Goal: Task Accomplishment & Management: Complete application form

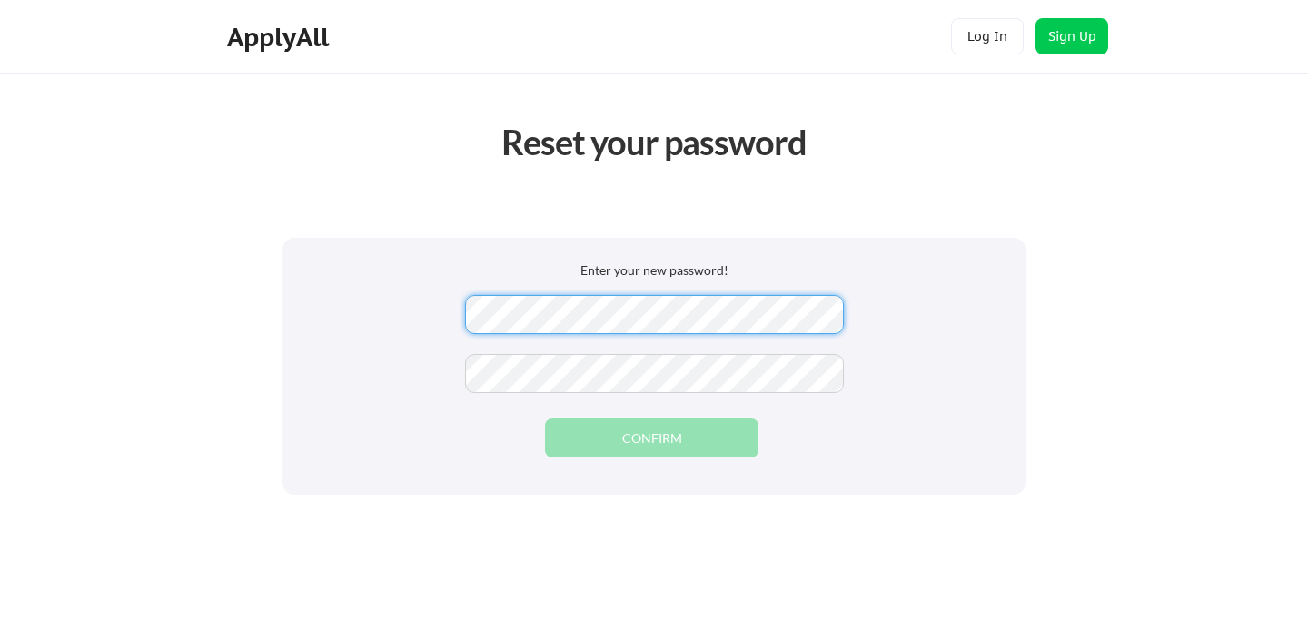
click at [0, 0] on com-1password-button at bounding box center [0, 0] width 0 height 0
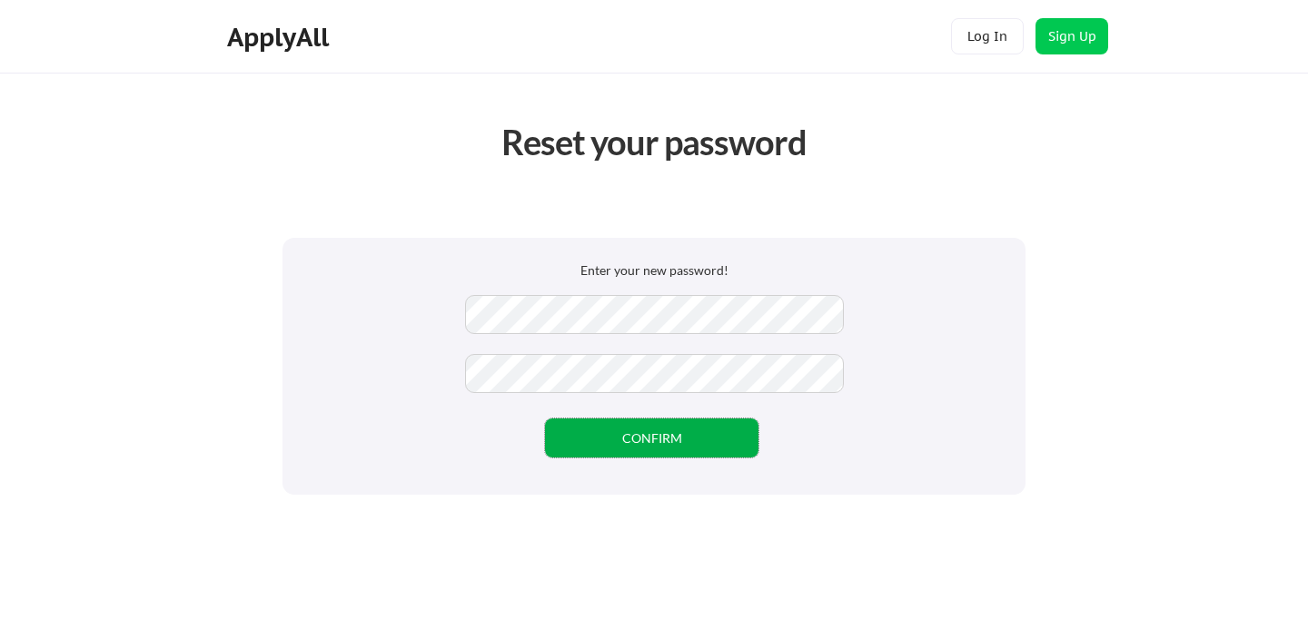
click at [651, 428] on button "CONFIRM" at bounding box center [651, 438] width 213 height 39
click at [715, 440] on button "CONFIRM" at bounding box center [651, 438] width 213 height 39
click at [648, 445] on button "CONFIRM" at bounding box center [651, 438] width 213 height 39
click at [969, 34] on button "Log In" at bounding box center [987, 36] width 73 height 36
click at [671, 439] on button "CONFIRM" at bounding box center [651, 438] width 213 height 39
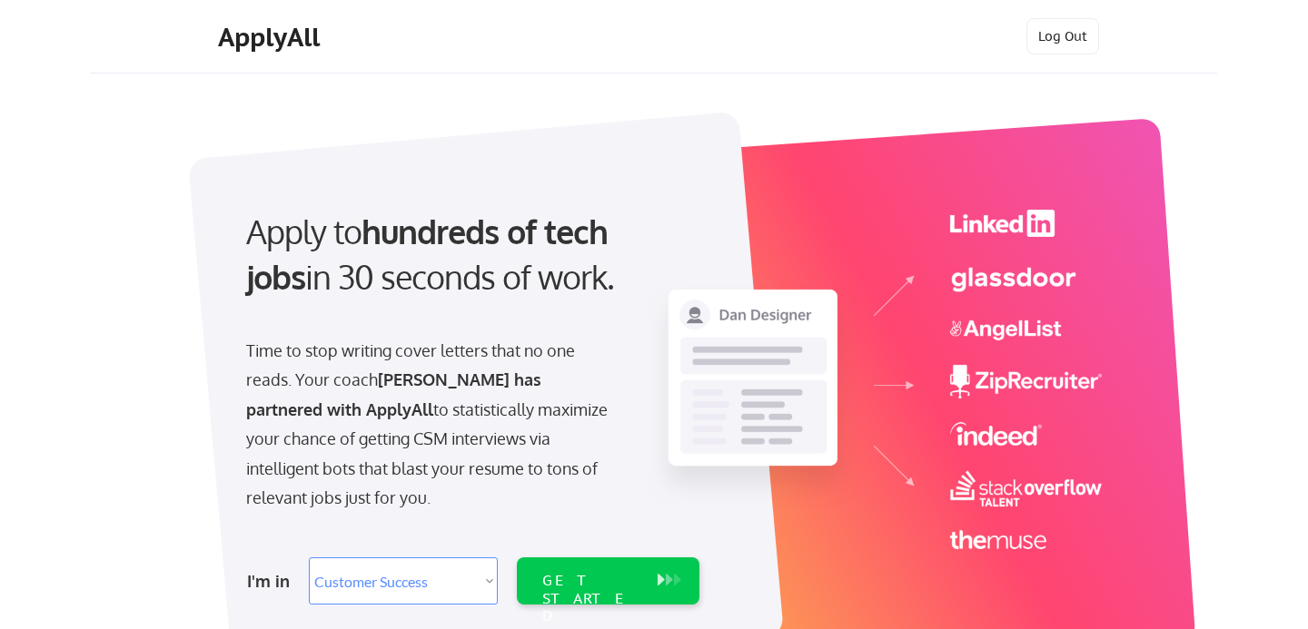
select select ""sales""
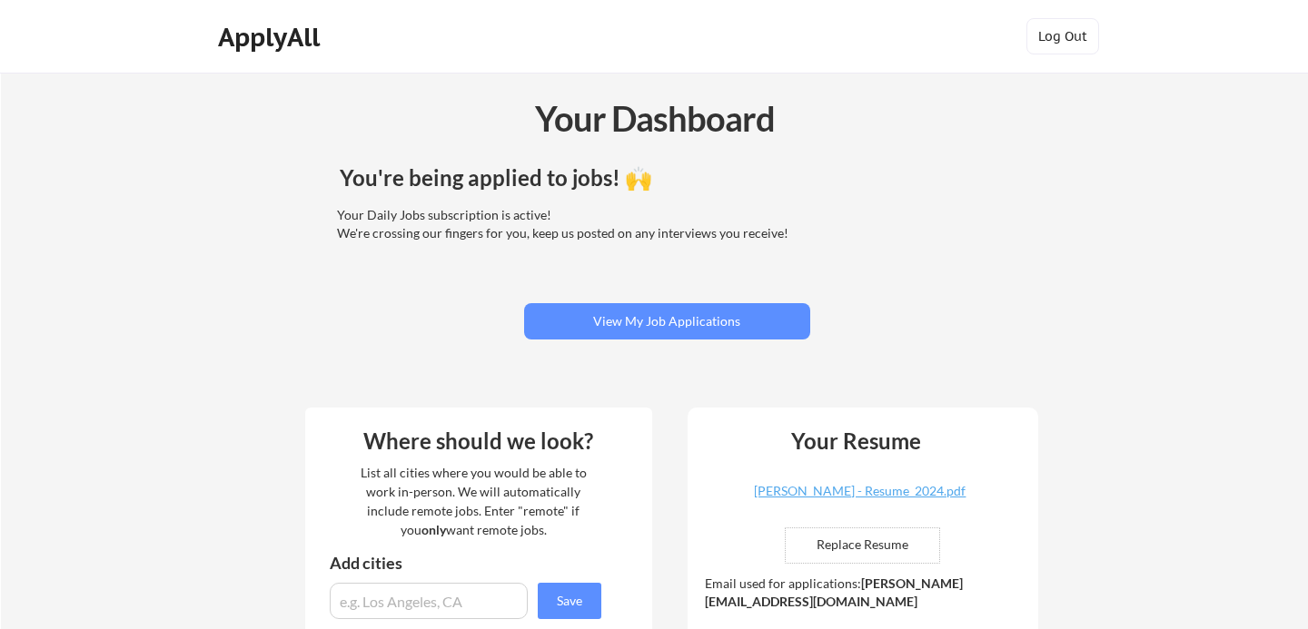
click at [895, 532] on input "file" at bounding box center [862, 546] width 153 height 35
type input "C:\fakepath\[PERSON_NAME] - Customer Success - Resume.pdf"
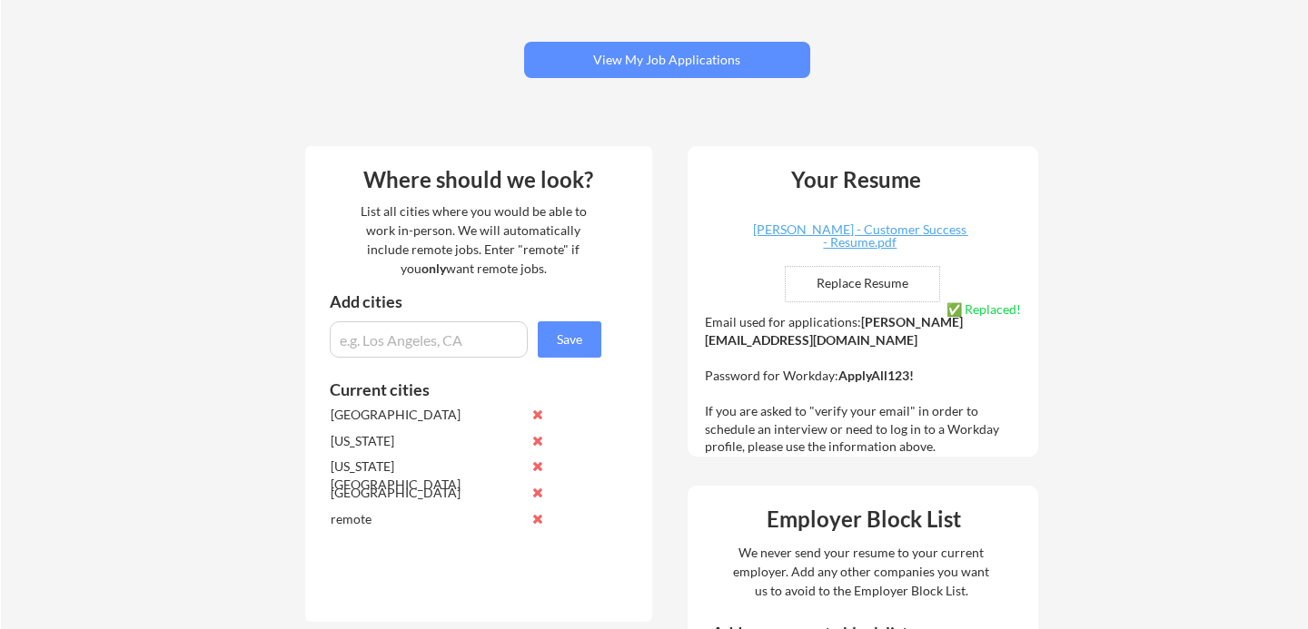
scroll to position [263, 0]
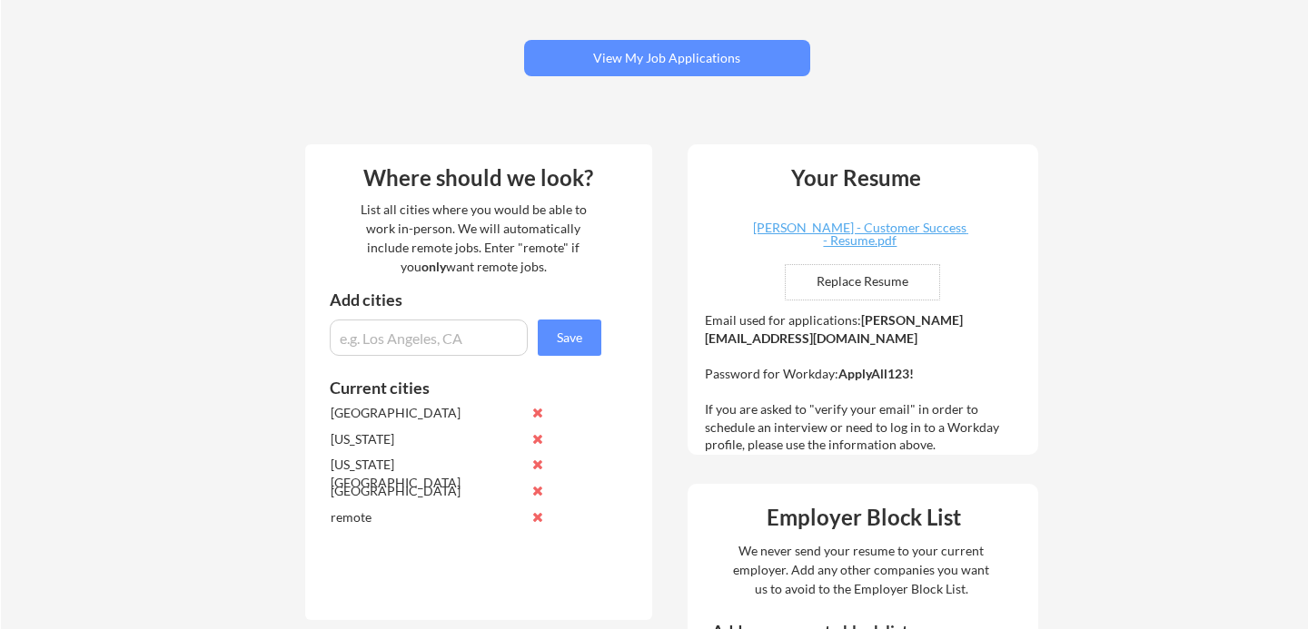
click at [539, 492] on button at bounding box center [538, 491] width 14 height 14
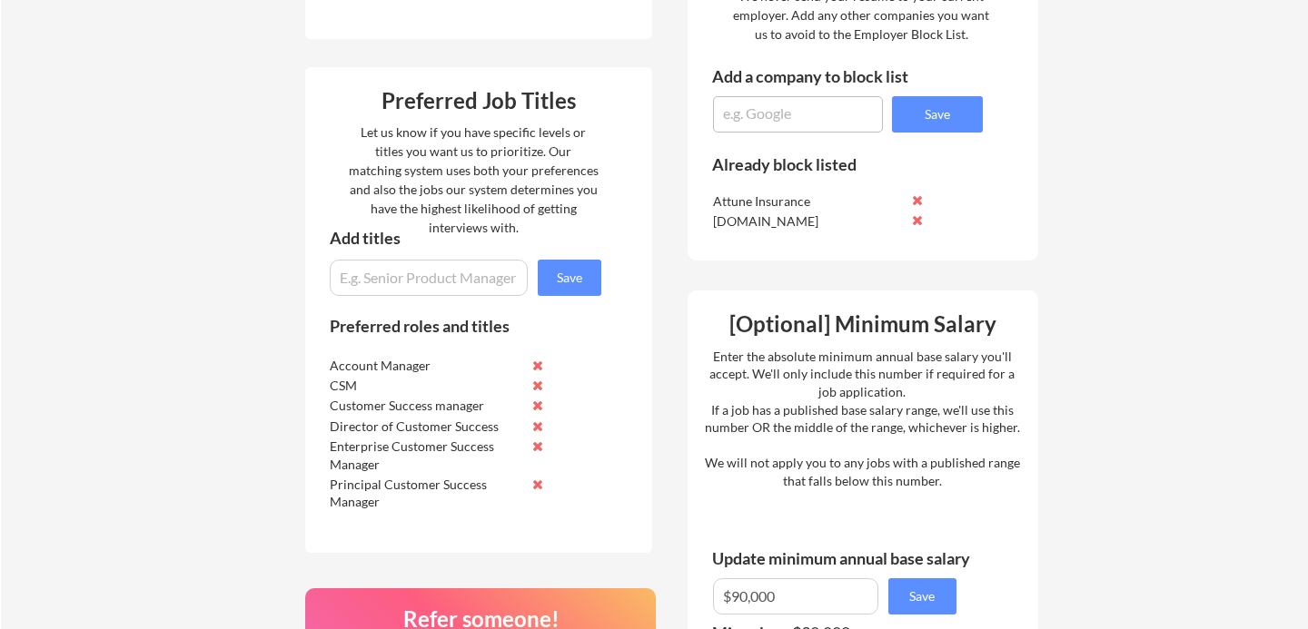
scroll to position [824, 0]
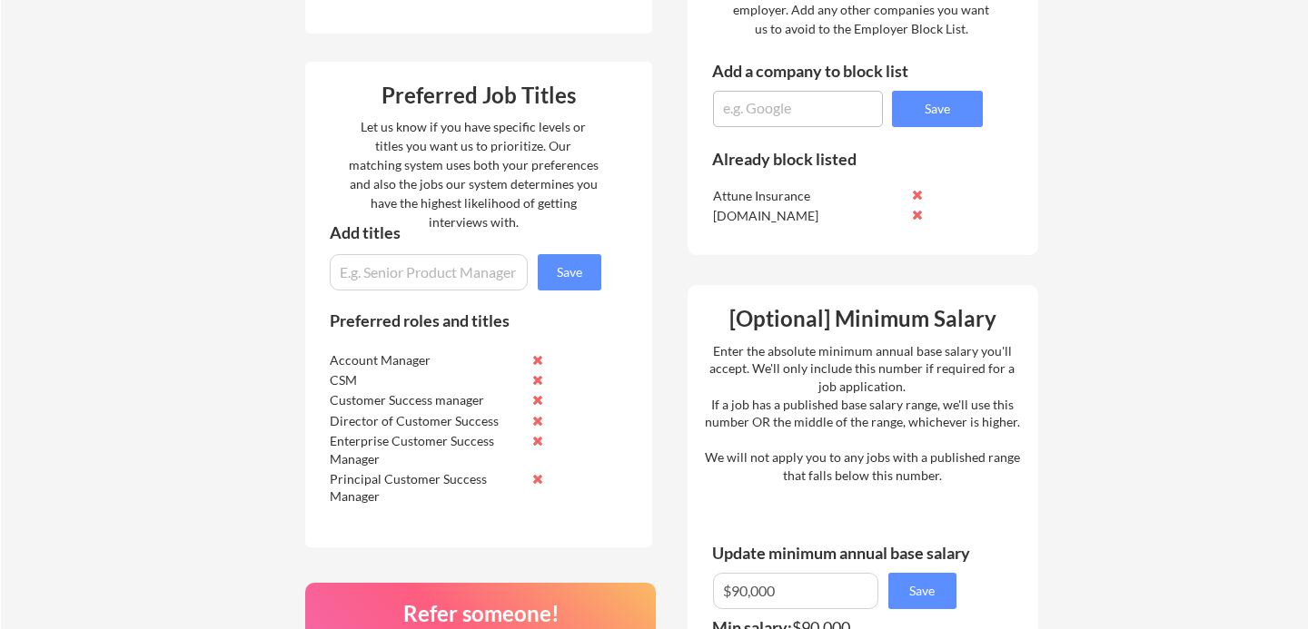
click at [440, 274] on input "input" at bounding box center [429, 272] width 198 height 36
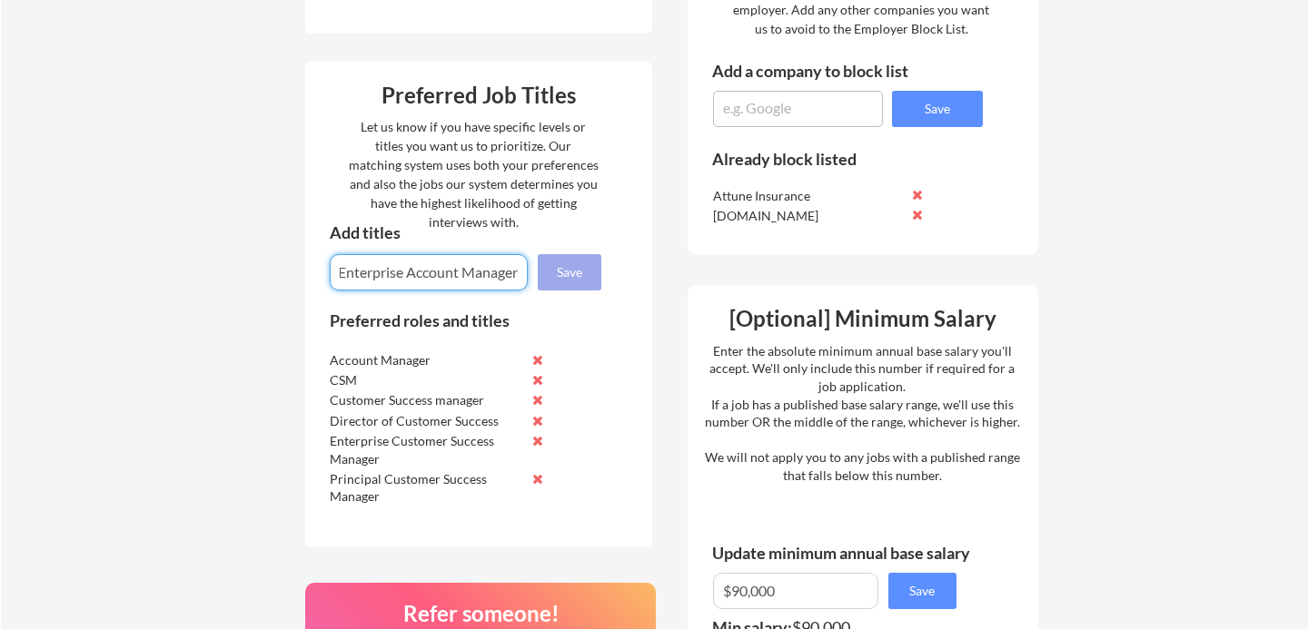
type input "Enterprise Account Manager"
click at [589, 263] on button "Save" at bounding box center [570, 272] width 64 height 36
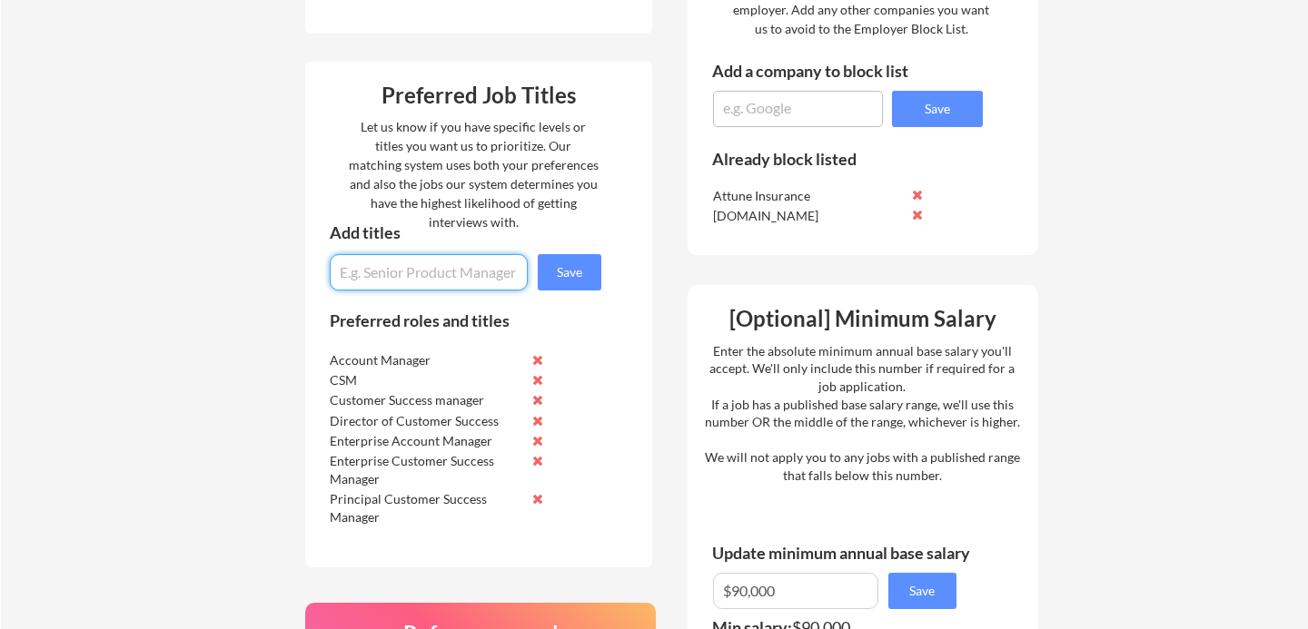
click at [457, 274] on input "input" at bounding box center [429, 272] width 198 height 36
type input "D"
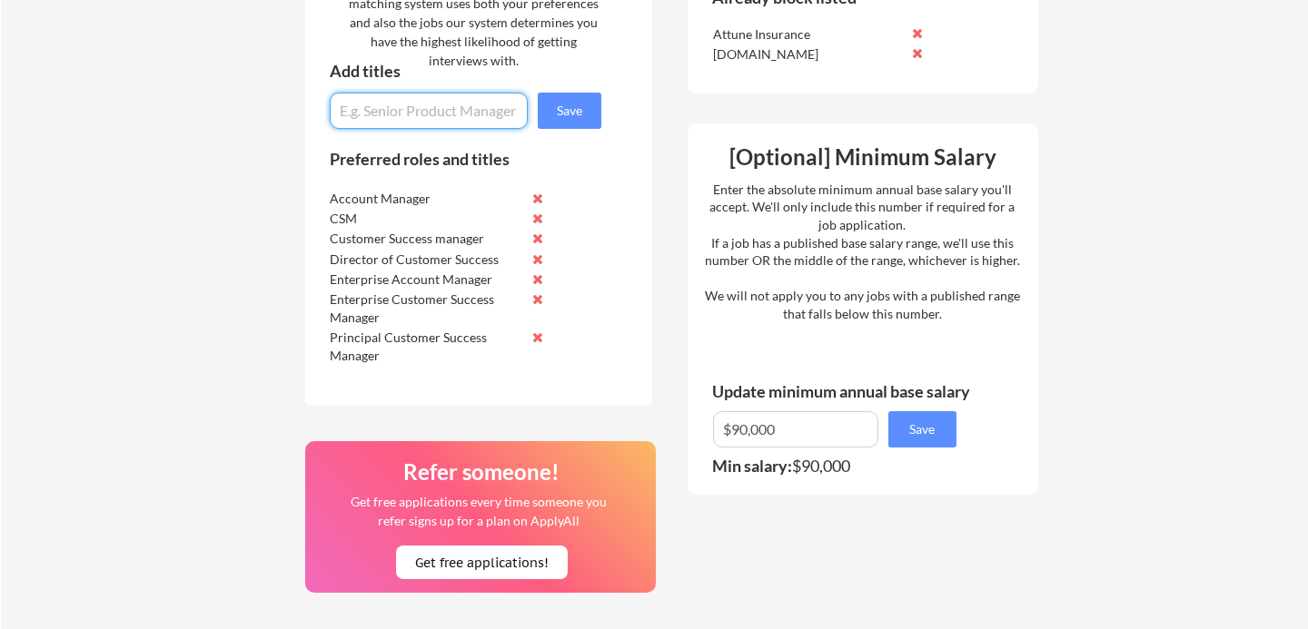
scroll to position [1001, 0]
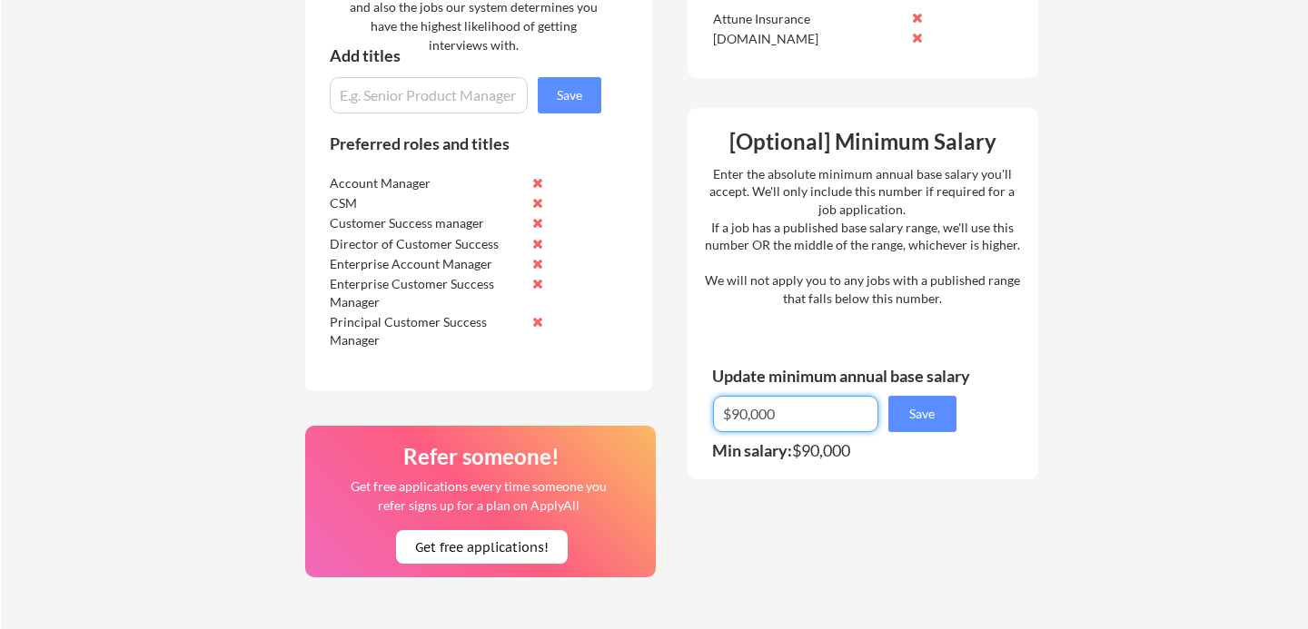
drag, startPoint x: 797, startPoint y: 416, endPoint x: 679, endPoint y: 417, distance: 118.1
click at [679, 417] on div "Where should we look? List all cities where you would be able to work in-person…" at bounding box center [672, 151] width 764 height 1518
type input "$1"
type input "$150,000"
click at [911, 415] on button "Save" at bounding box center [922, 414] width 68 height 36
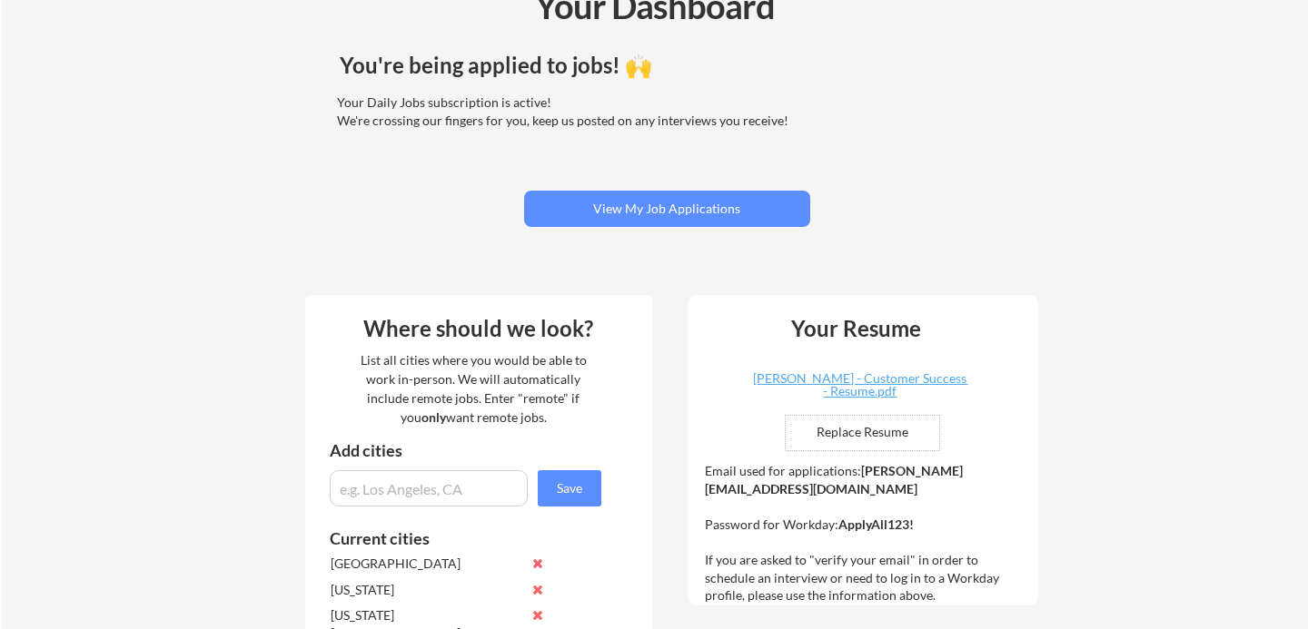
scroll to position [0, 0]
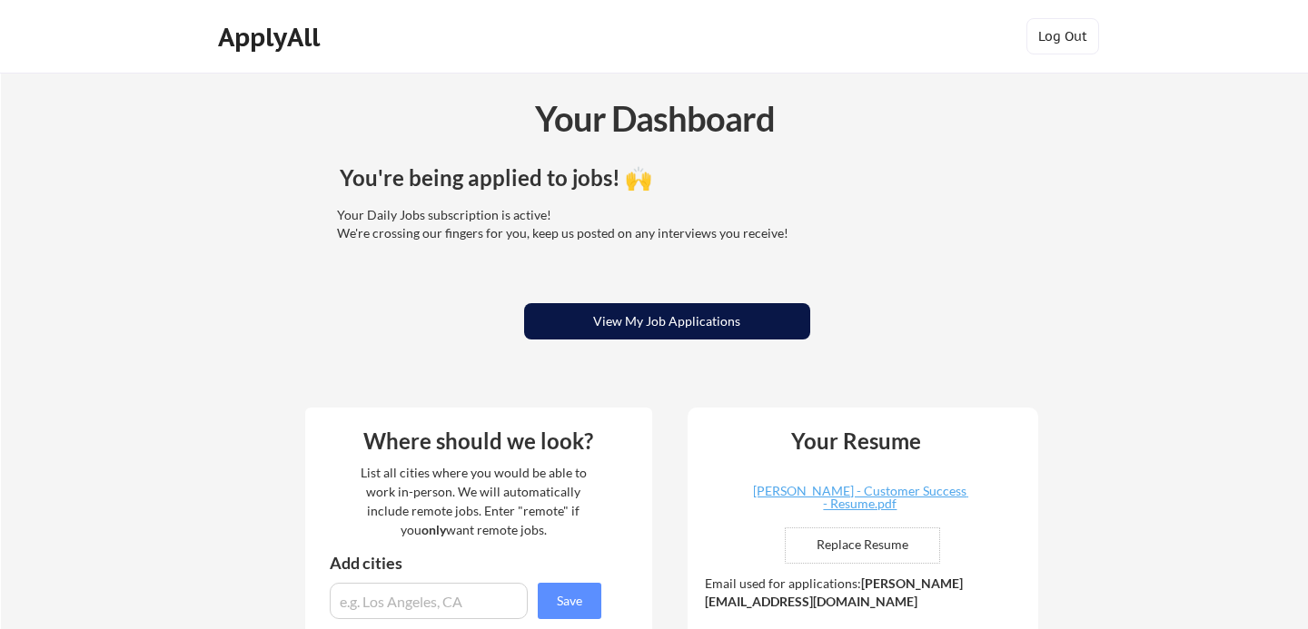
click at [733, 333] on button "View My Job Applications" at bounding box center [667, 321] width 286 height 36
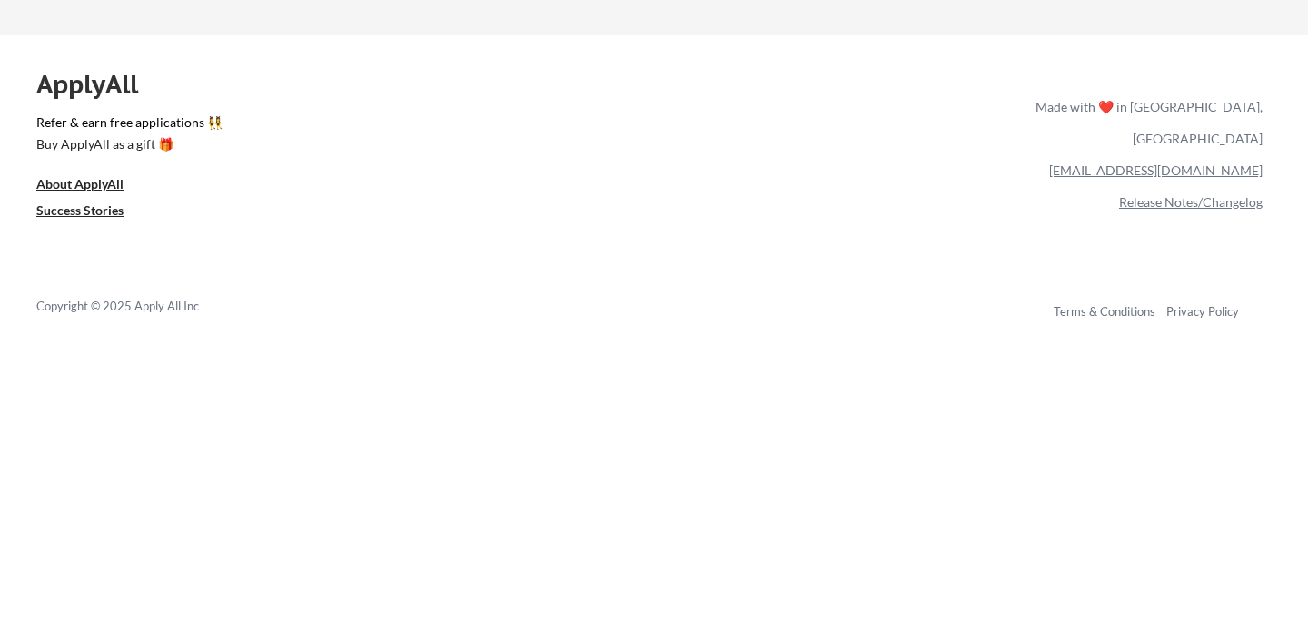
scroll to position [7109, 0]
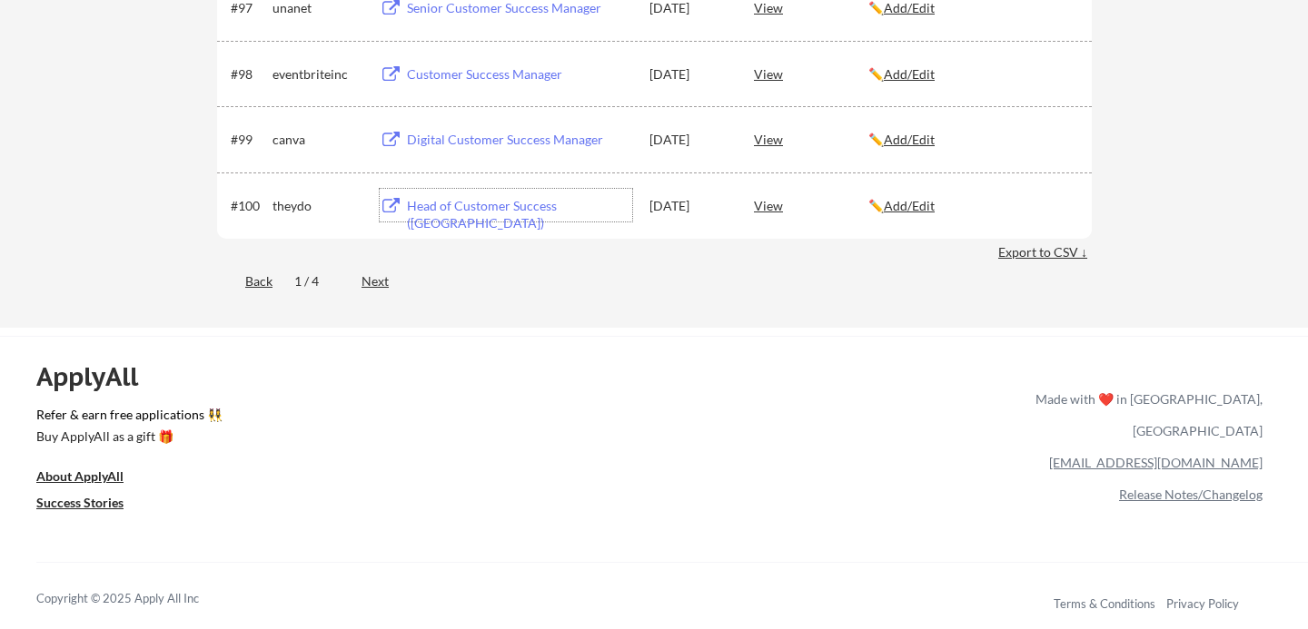
click at [533, 210] on div "Head of Customer Success ([GEOGRAPHIC_DATA])" at bounding box center [519, 214] width 225 height 35
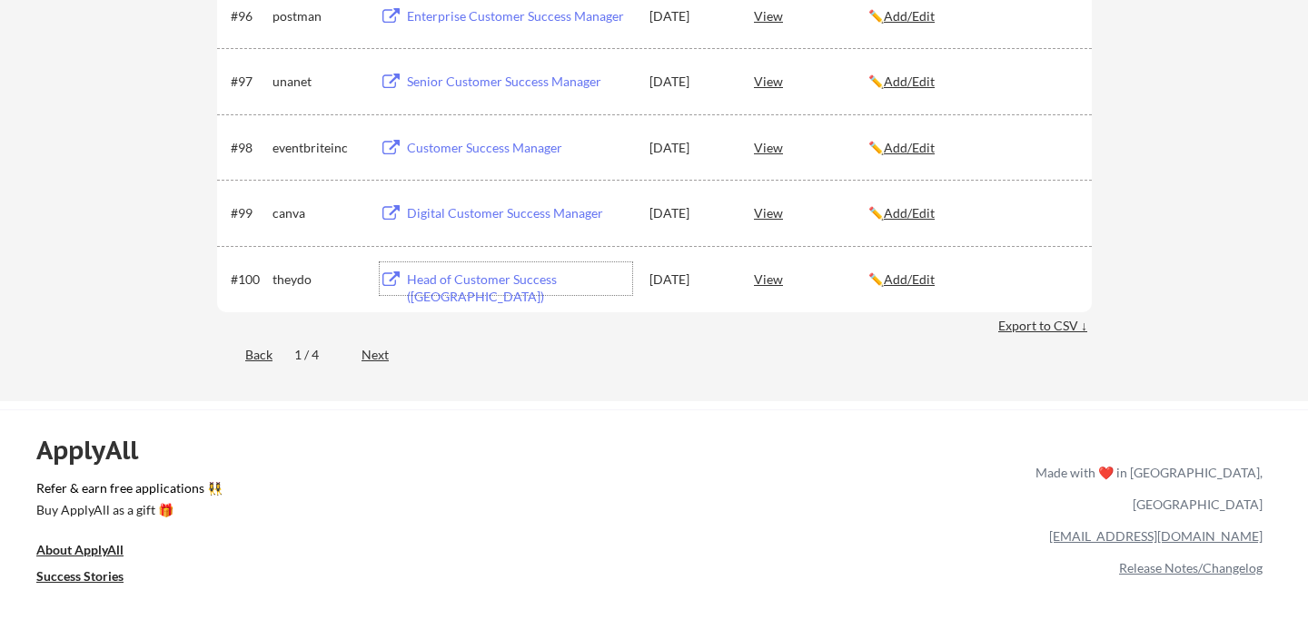
scroll to position [7034, 0]
click at [537, 214] on div "Digital Customer Success Manager" at bounding box center [519, 215] width 225 height 18
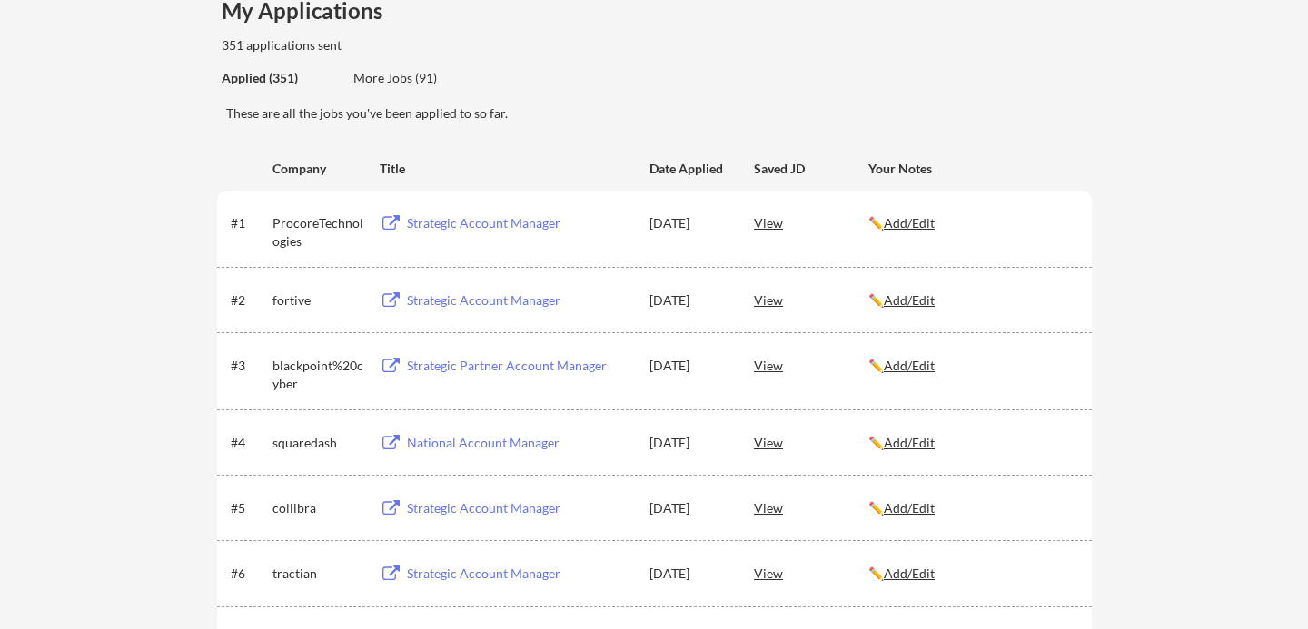
scroll to position [0, 0]
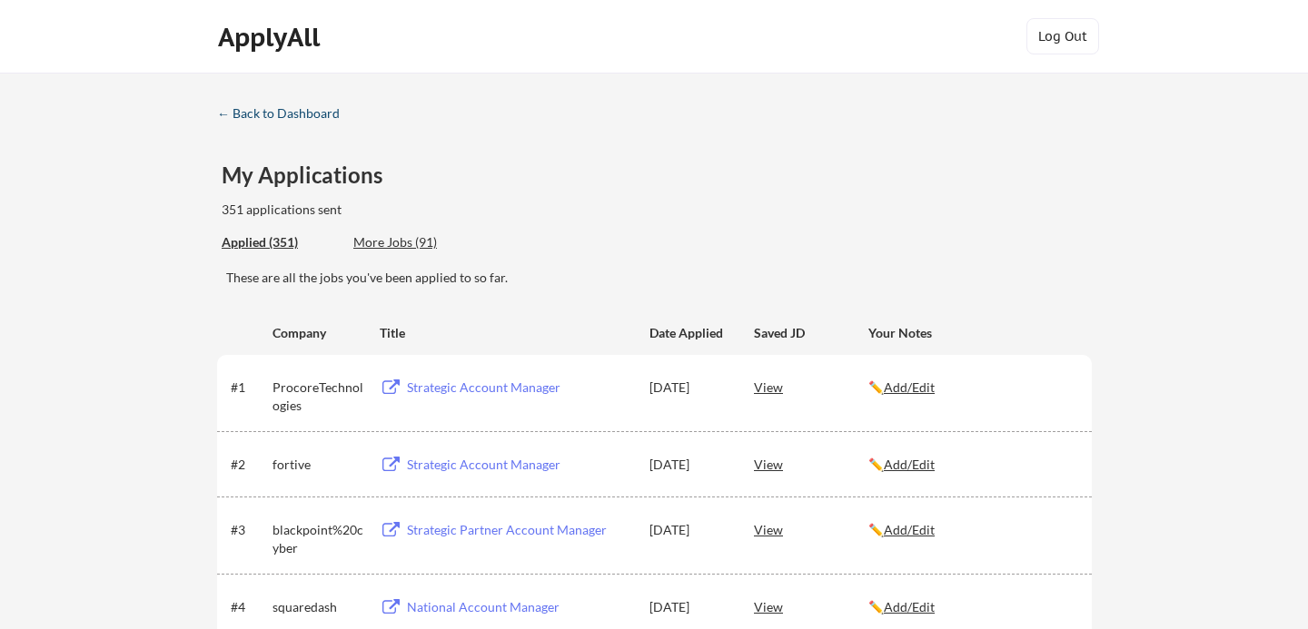
click at [269, 114] on div "← Back to Dashboard" at bounding box center [285, 113] width 136 height 13
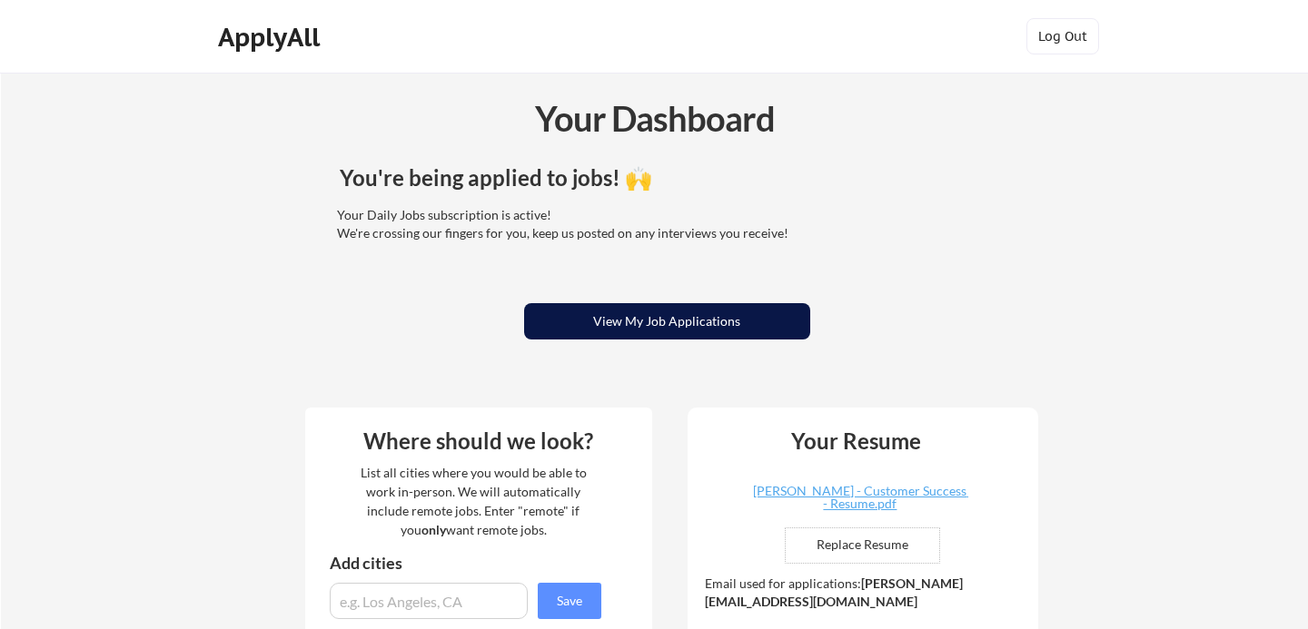
click at [769, 322] on button "View My Job Applications" at bounding box center [667, 321] width 286 height 36
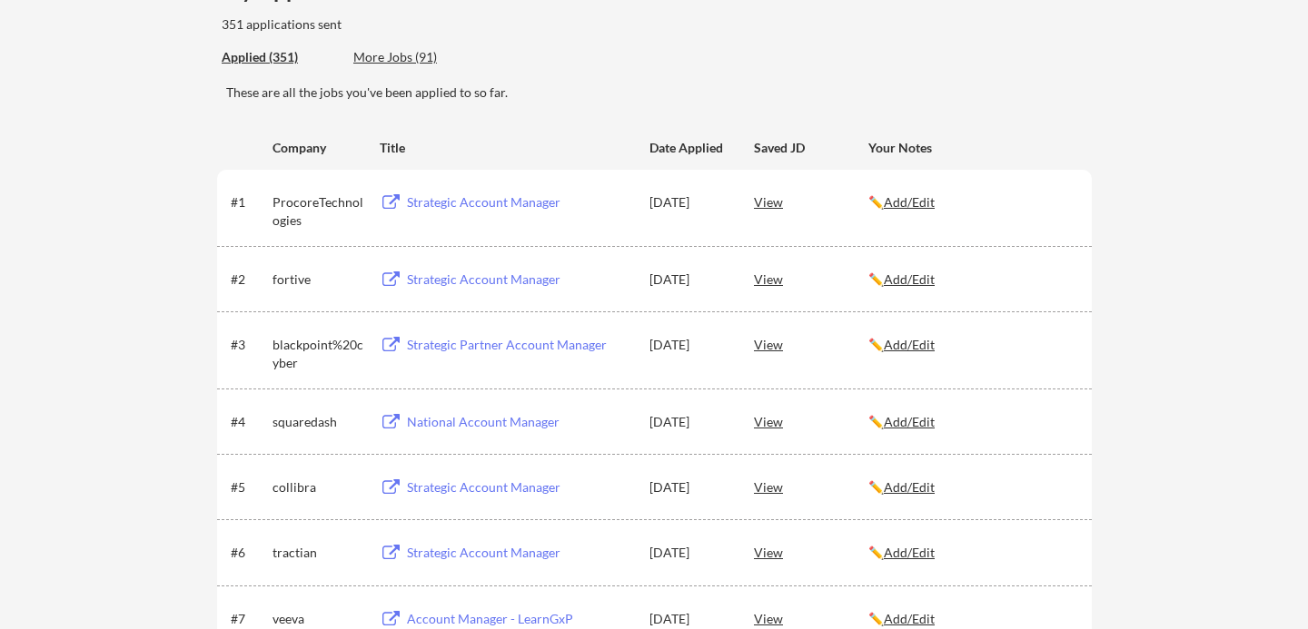
scroll to position [160, 0]
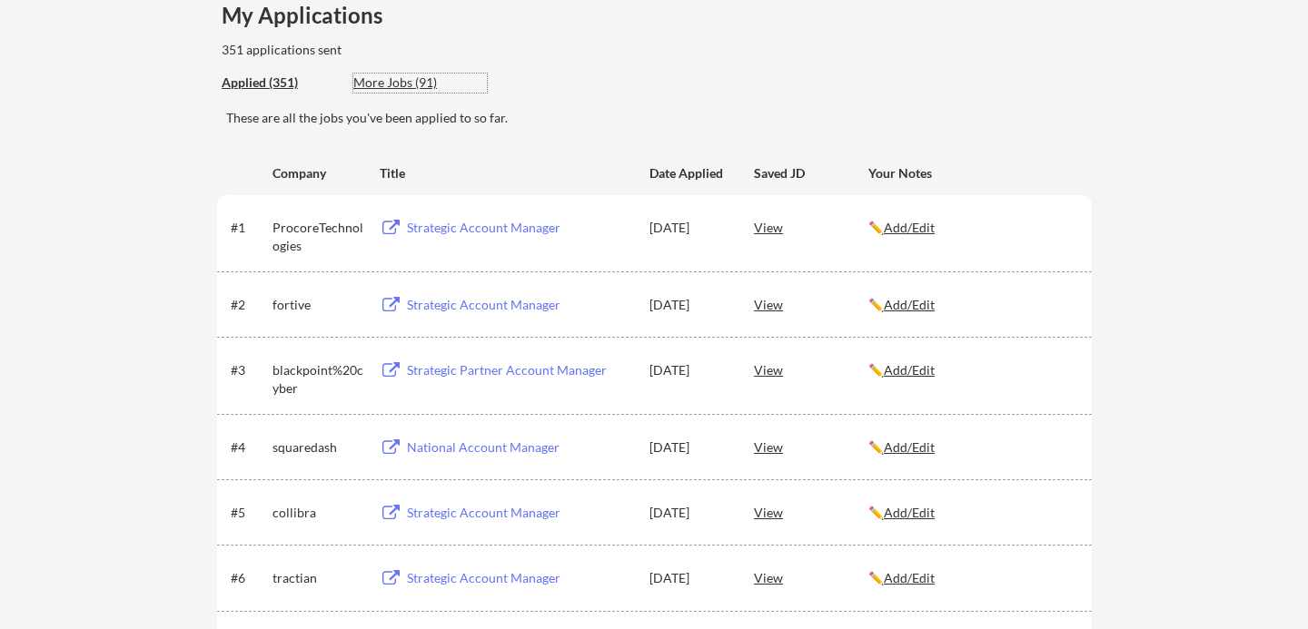
click at [413, 84] on div "More Jobs (91)" at bounding box center [420, 83] width 134 height 18
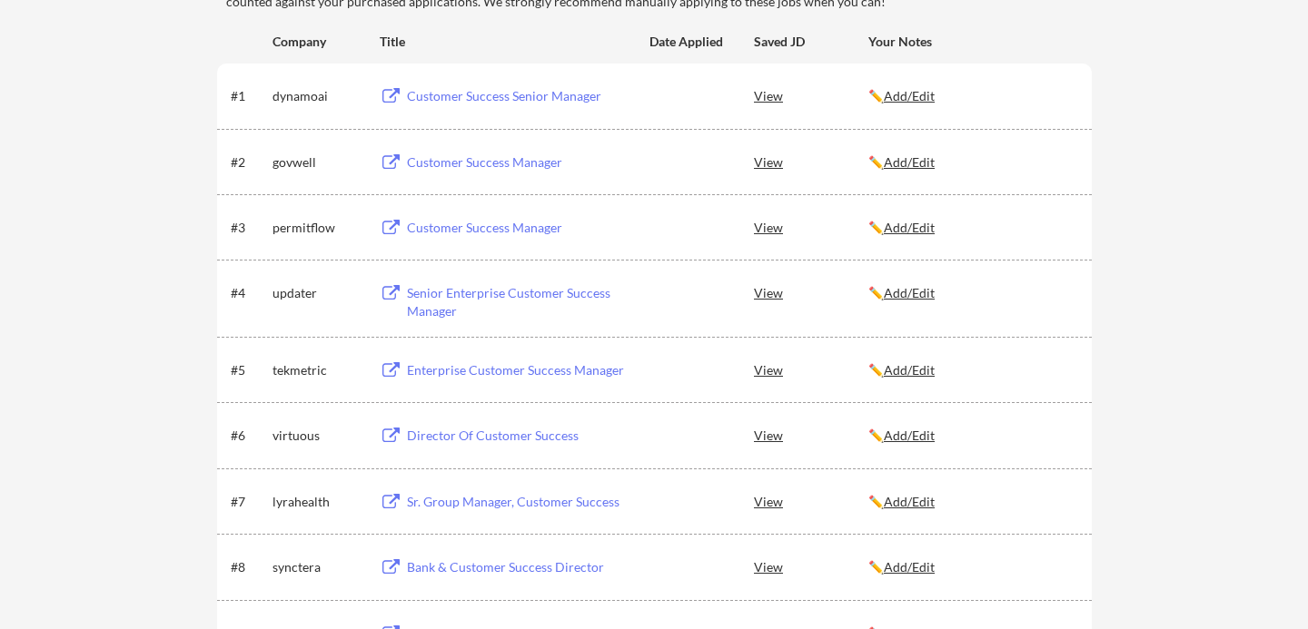
scroll to position [347, 0]
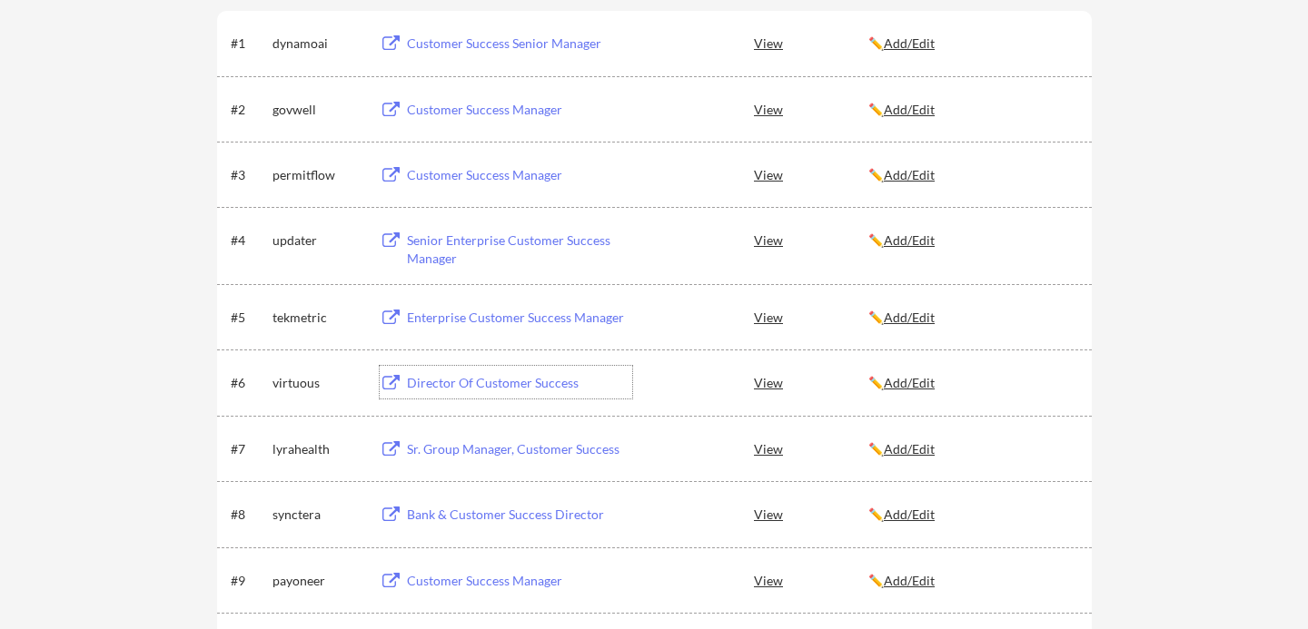
click at [425, 386] on div "Director Of Customer Success" at bounding box center [519, 383] width 225 height 18
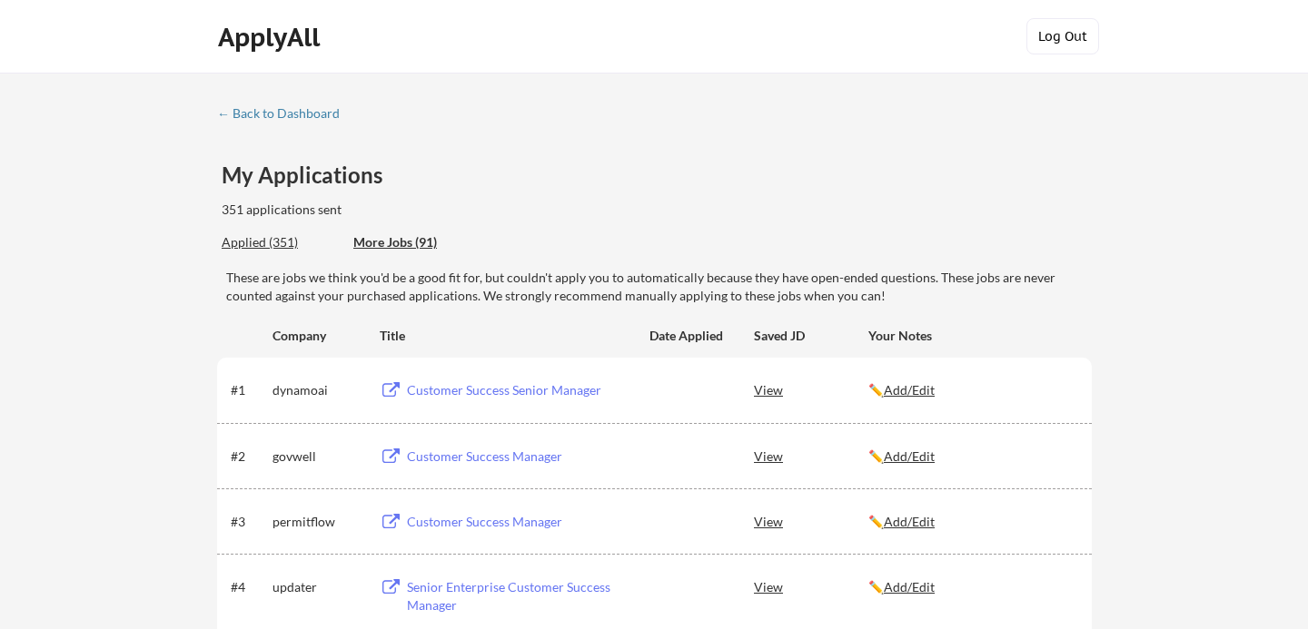
click at [1038, 42] on button "Log Out" at bounding box center [1062, 36] width 73 height 36
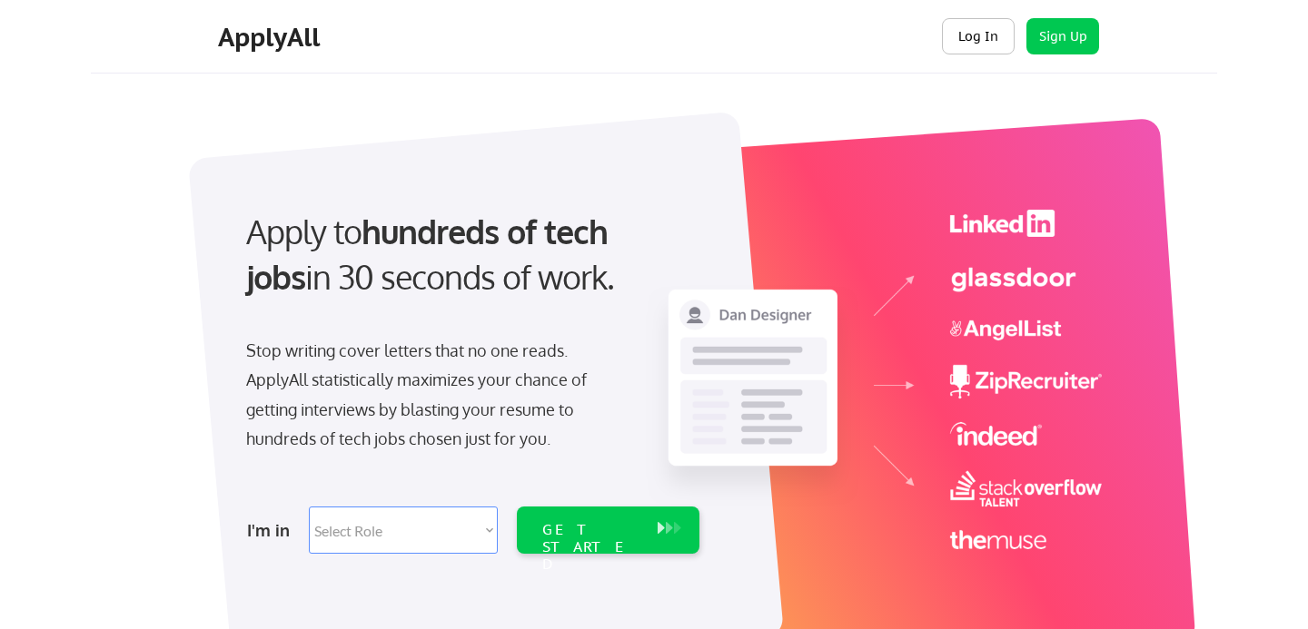
click at [983, 29] on button "Log In" at bounding box center [978, 36] width 73 height 36
